Goal: Task Accomplishment & Management: Use online tool/utility

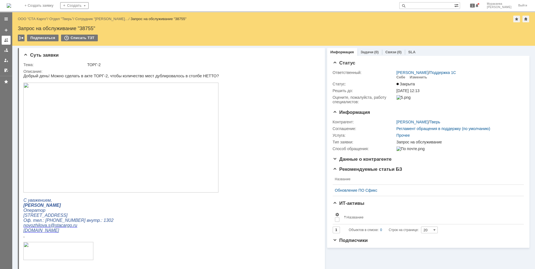
click at [5, 42] on div at bounding box center [6, 40] width 4 height 4
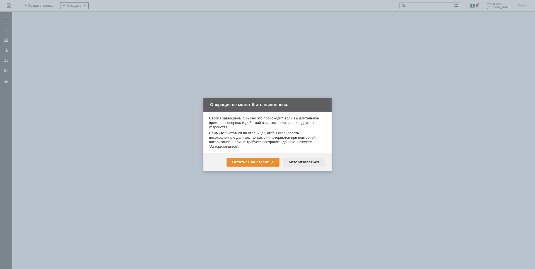
click at [297, 162] on div "Авторизоваться" at bounding box center [304, 161] width 42 height 9
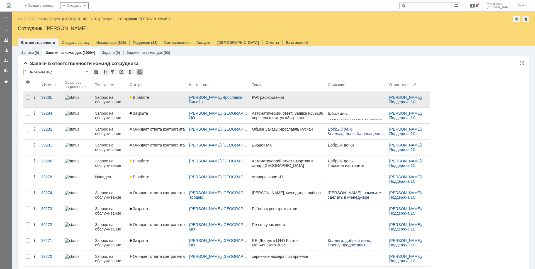
click at [111, 99] on div "Запрос на обслуживание" at bounding box center [110, 99] width 30 height 9
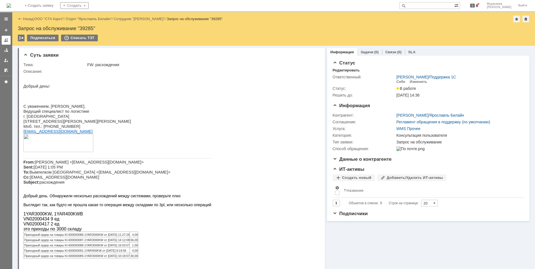
click at [9, 38] on link at bounding box center [6, 40] width 9 height 9
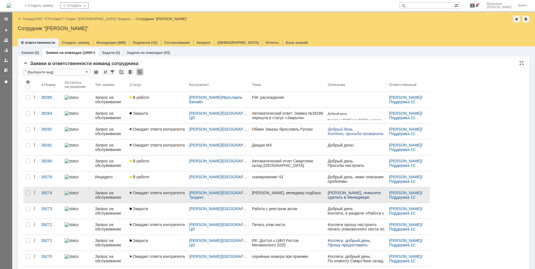
click at [113, 193] on div "Запрос на обслуживание" at bounding box center [110, 194] width 30 height 9
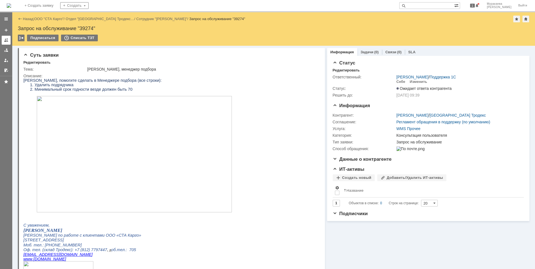
click at [8, 40] on div at bounding box center [6, 40] width 4 height 4
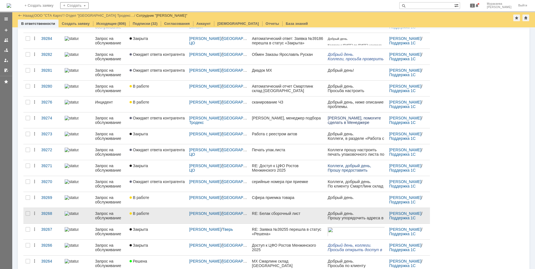
click at [109, 213] on div "Запрос на обслуживание" at bounding box center [110, 215] width 30 height 9
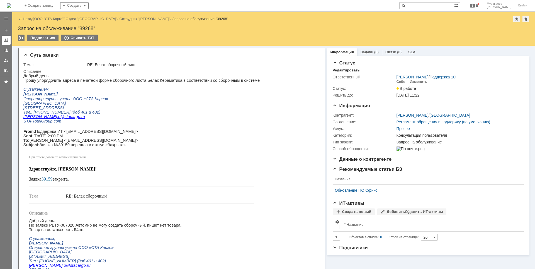
click at [8, 40] on div at bounding box center [6, 40] width 4 height 4
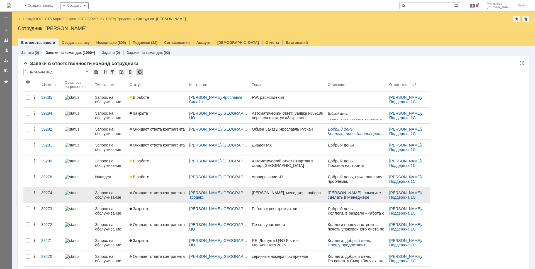
click at [109, 196] on div "Запрос на обслуживание" at bounding box center [110, 194] width 30 height 9
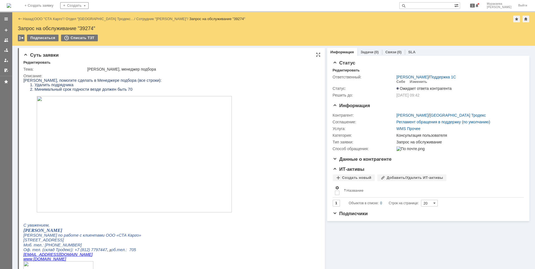
click at [160, 188] on img at bounding box center [134, 154] width 195 height 116
